Goal: Information Seeking & Learning: Learn about a topic

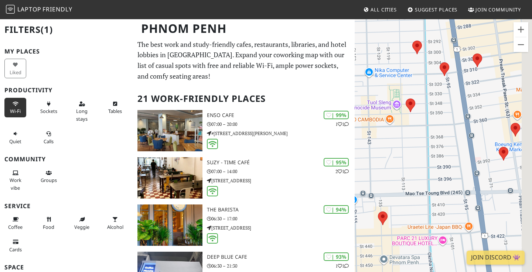
drag, startPoint x: 442, startPoint y: 183, endPoint x: 387, endPoint y: 154, distance: 62.5
click at [387, 154] on div at bounding box center [443, 154] width 177 height 272
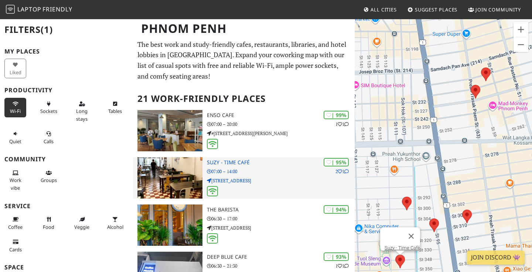
click at [264, 176] on div "| 95% 2 1 Suzy - Time Café 07:00 – 14:00 59A street 350, BKK3 Phnom Penh" at bounding box center [281, 177] width 148 height 41
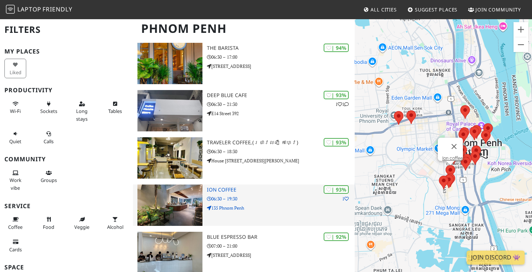
scroll to position [164, 0]
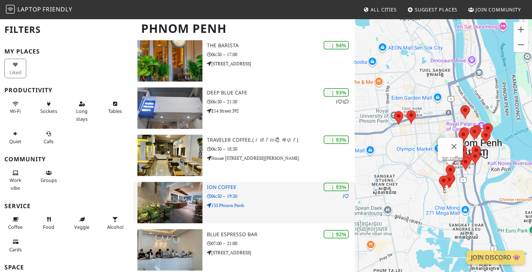
click at [266, 212] on div "| 93% 1 Ion coffee 06:30 – 19:30 135 Phnom Penh" at bounding box center [281, 202] width 148 height 41
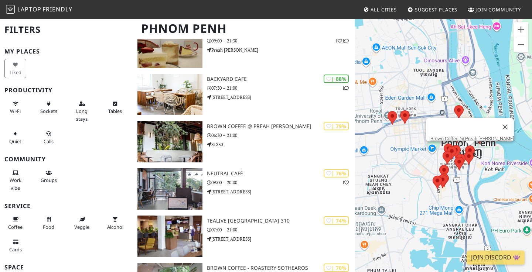
scroll to position [534, 0]
